Goal: Book appointment/travel/reservation

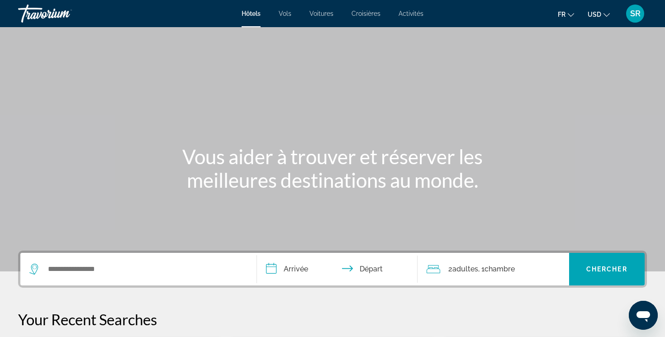
click at [607, 16] on icon "Change currency" at bounding box center [606, 15] width 6 height 6
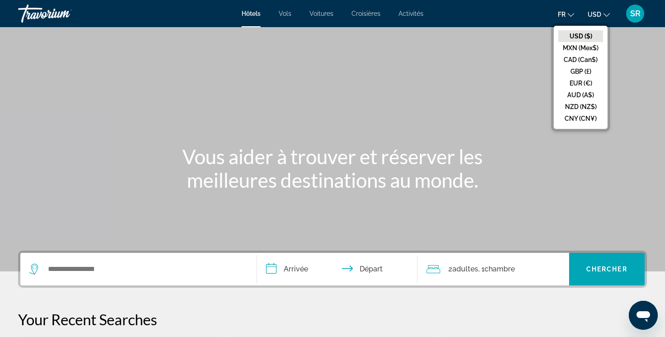
click at [586, 83] on button "EUR (€)" at bounding box center [580, 83] width 45 height 12
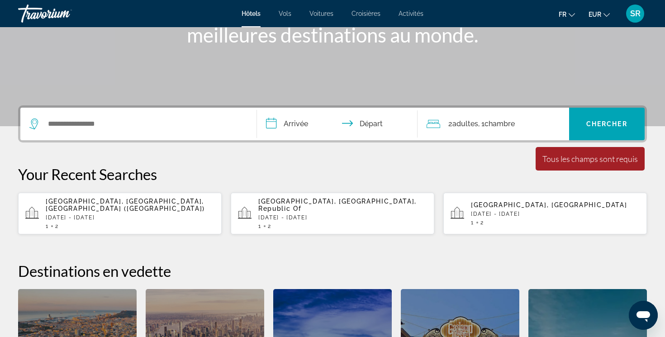
click at [214, 115] on div "Search widget" at bounding box center [138, 124] width 218 height 33
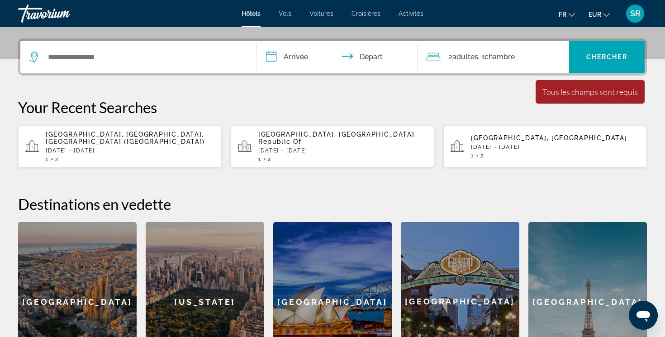
scroll to position [221, 0]
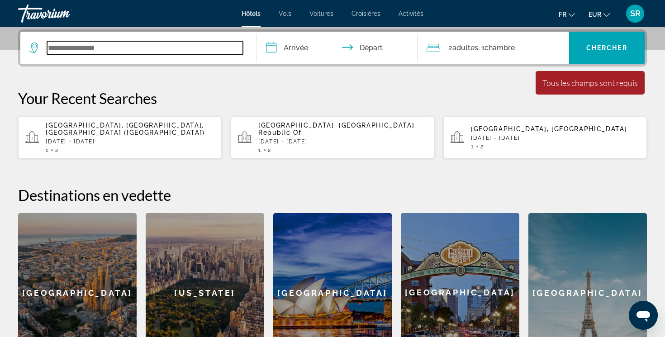
click at [193, 53] on input "Search widget" at bounding box center [145, 48] width 196 height 14
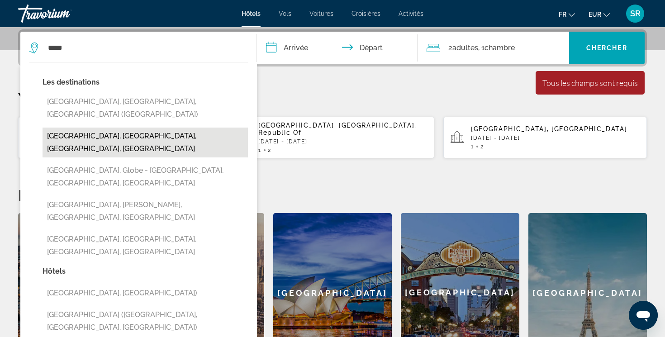
click at [121, 128] on button "[GEOGRAPHIC_DATA], [GEOGRAPHIC_DATA], [GEOGRAPHIC_DATA], [GEOGRAPHIC_DATA]" at bounding box center [145, 143] width 205 height 30
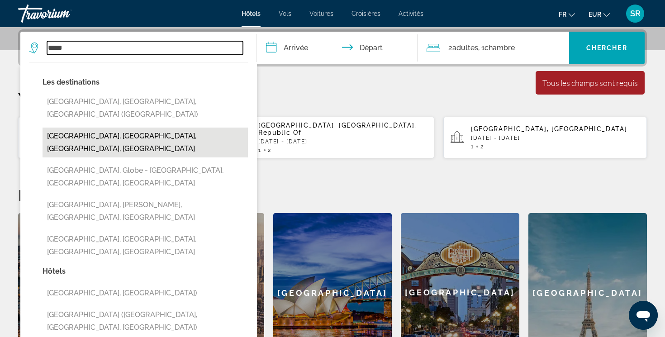
type input "**********"
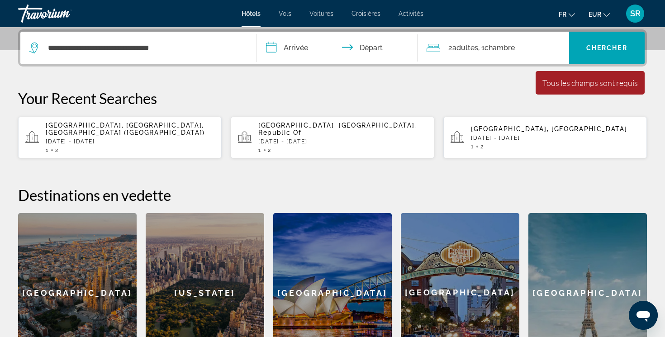
click at [294, 54] on input "**********" at bounding box center [339, 49] width 164 height 35
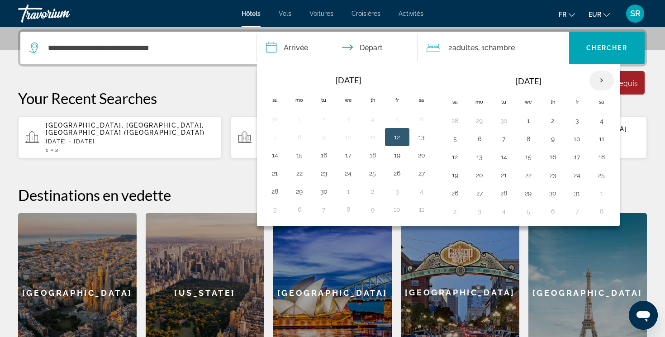
click at [599, 84] on th "Next month" at bounding box center [601, 81] width 24 height 20
click at [485, 190] on button "29" at bounding box center [479, 193] width 14 height 13
click at [605, 84] on th "Next month" at bounding box center [601, 81] width 24 height 20
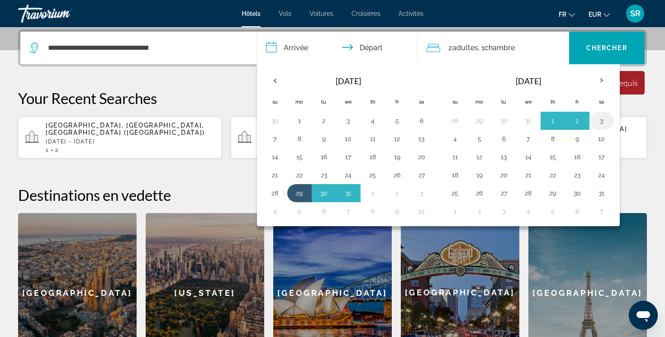
click at [598, 118] on button "3" at bounding box center [601, 120] width 14 height 13
type input "**********"
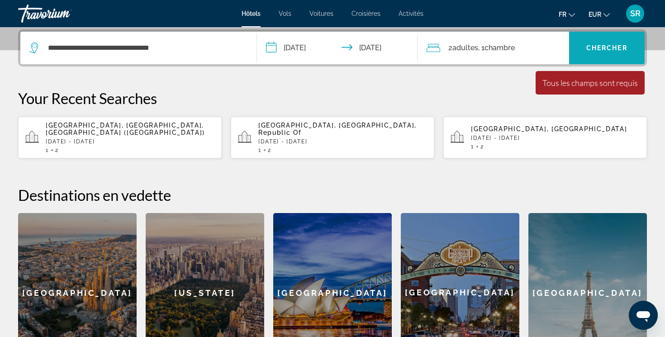
click at [606, 60] on span "Search widget" at bounding box center [607, 48] width 76 height 33
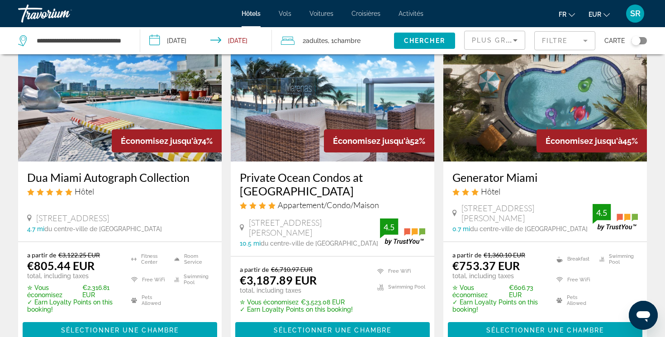
scroll to position [68, 0]
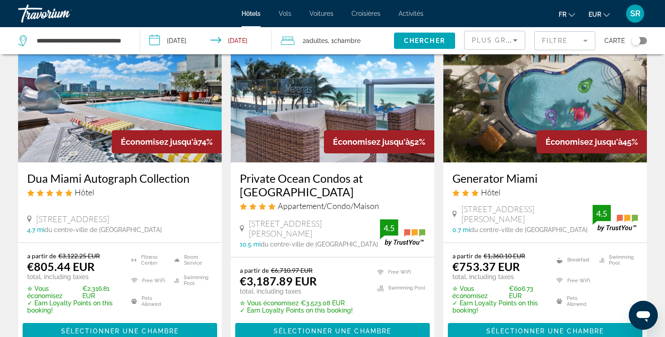
drag, startPoint x: 131, startPoint y: 221, endPoint x: 38, endPoint y: 221, distance: 92.7
click at [38, 221] on div "[STREET_ADDRESS]" at bounding box center [119, 219] width 185 height 10
copy span "[STREET_ADDRESS]"
